Goal: Navigation & Orientation: Find specific page/section

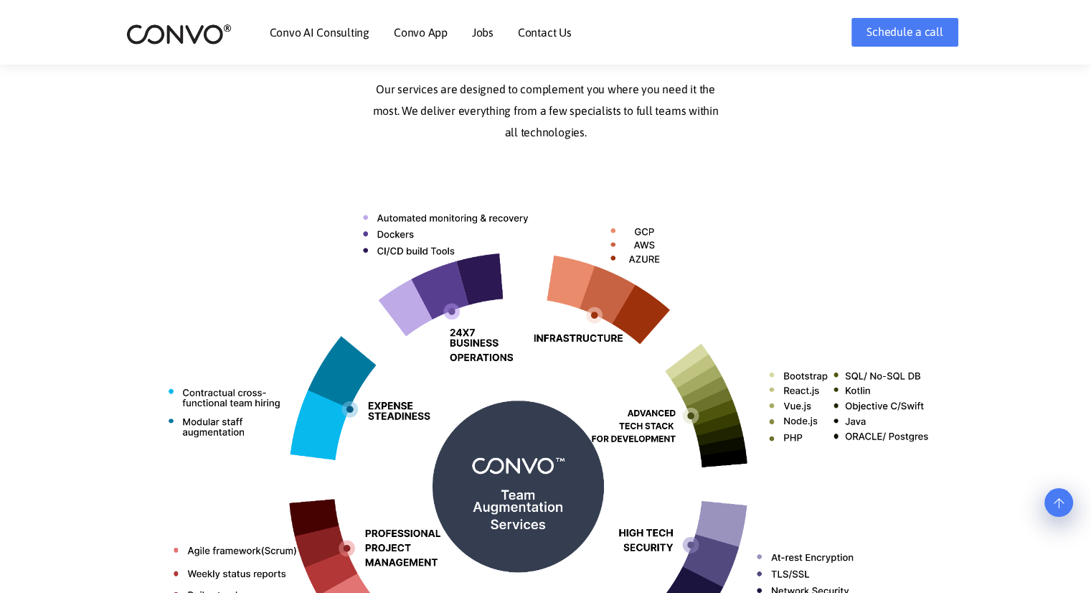
scroll to position [143, 0]
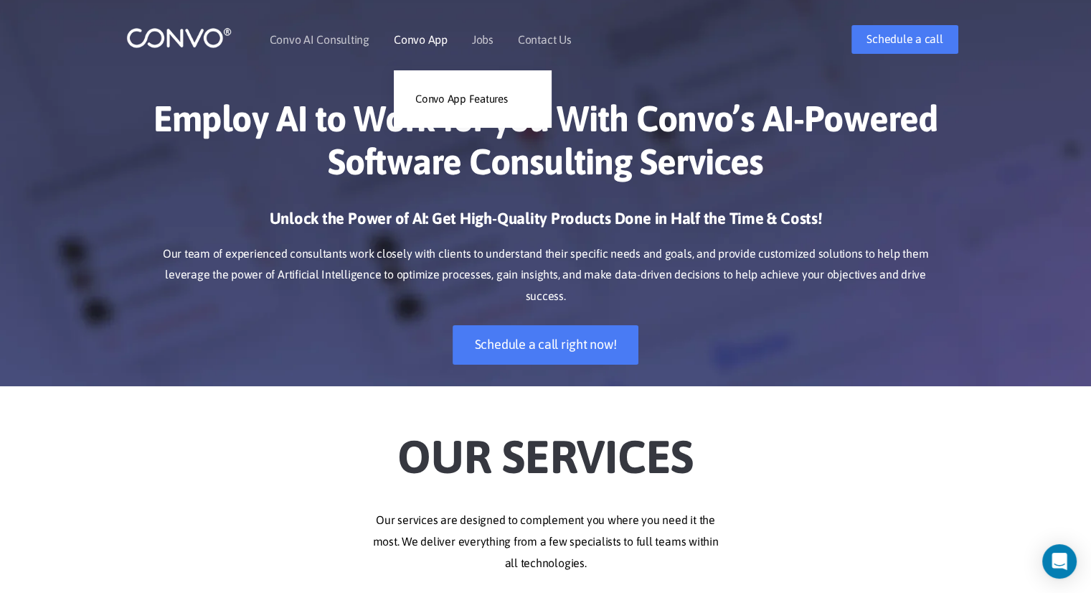
click at [430, 46] on li "Convo App Convo App Features" at bounding box center [421, 40] width 54 height 62
click at [435, 38] on link "Convo App" at bounding box center [421, 39] width 54 height 11
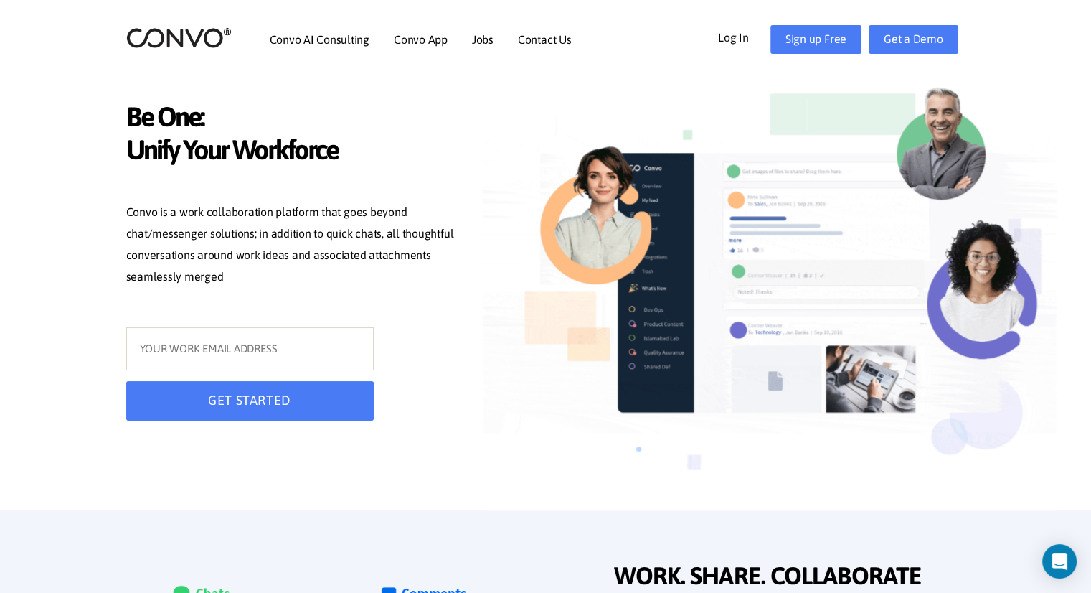
click at [730, 44] on link "Log In" at bounding box center [744, 36] width 52 height 23
